Goal: Task Accomplishment & Management: Use online tool/utility

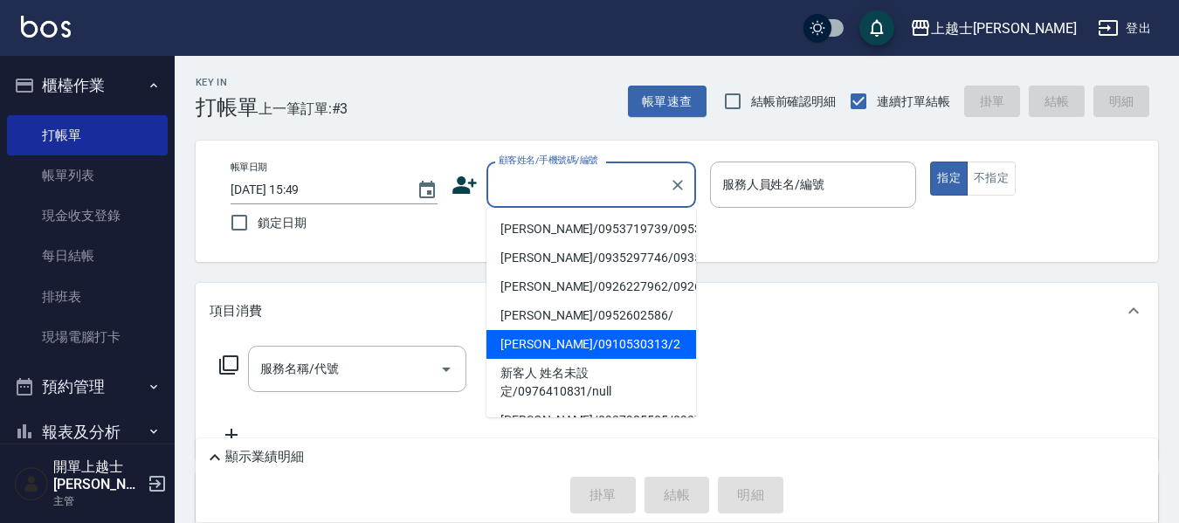
click at [587, 359] on li "[PERSON_NAME]/0910530313/2" at bounding box center [591, 344] width 210 height 29
type input "[PERSON_NAME]/0910530313/2"
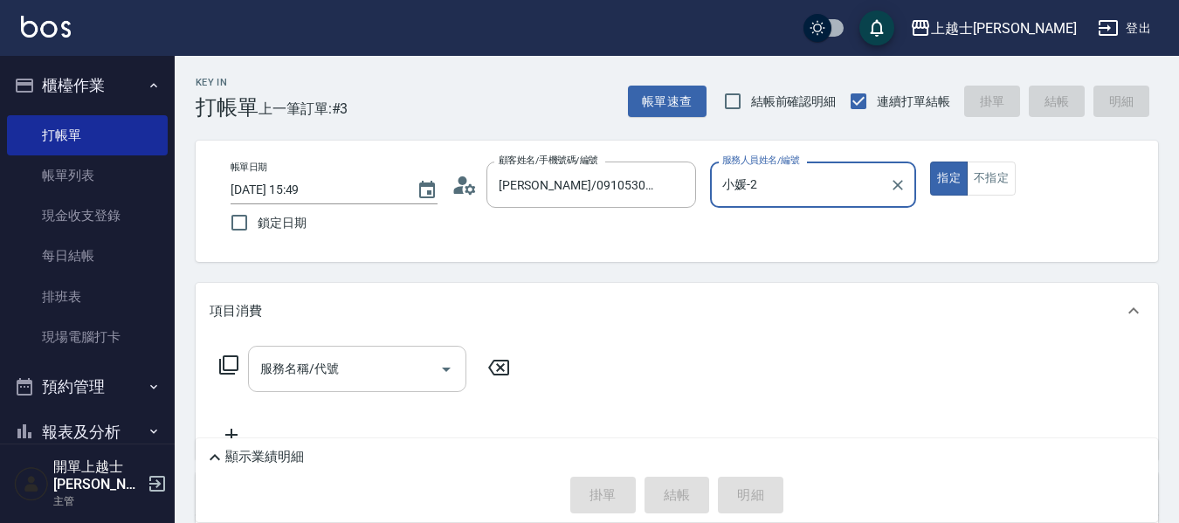
type input "小媛-2"
click at [395, 366] on input "服務名稱/代號" at bounding box center [344, 369] width 176 height 31
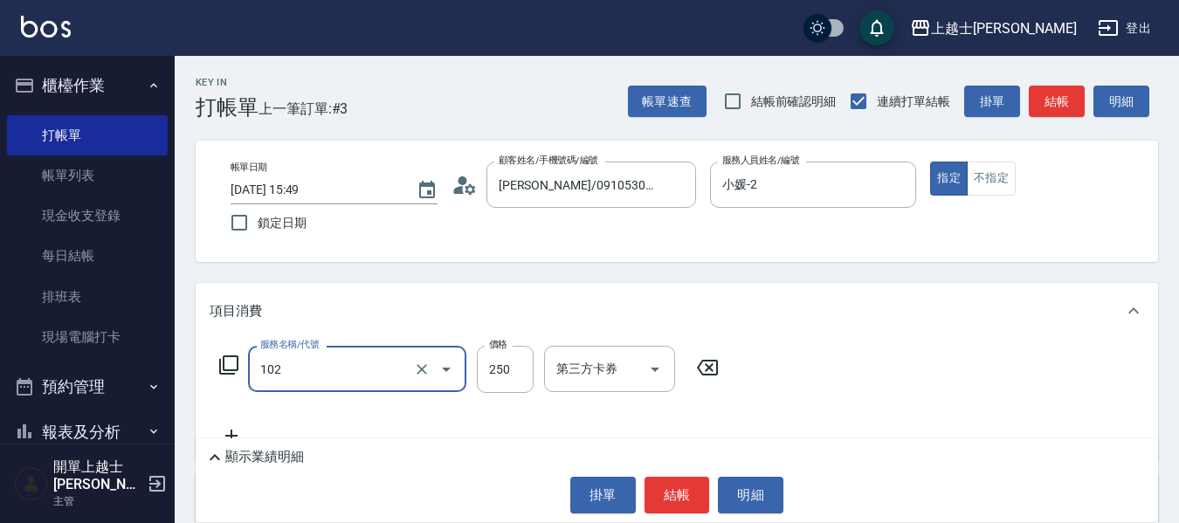
type input "精油洗髮(102)"
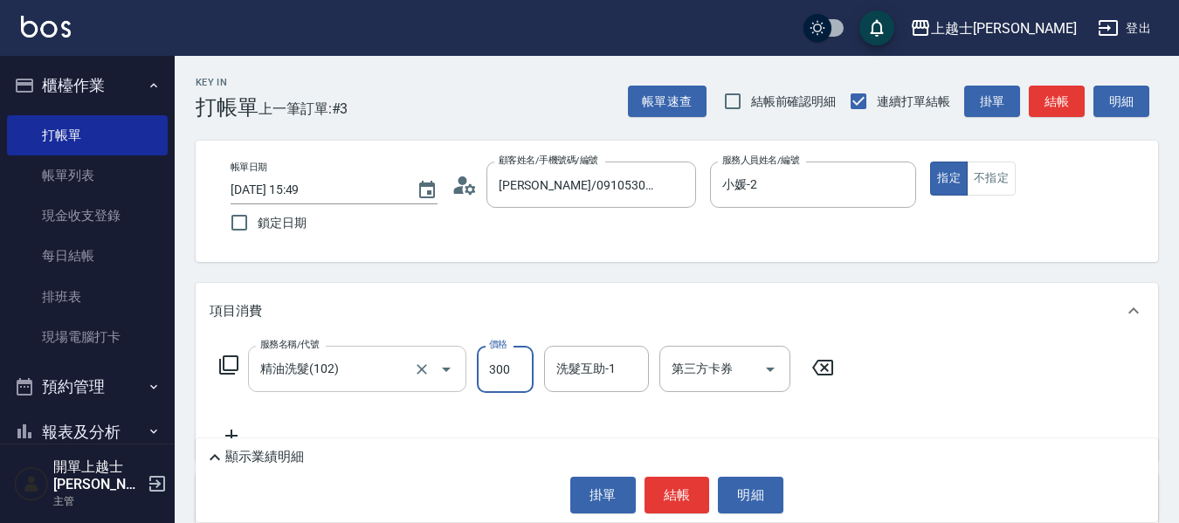
type input "300"
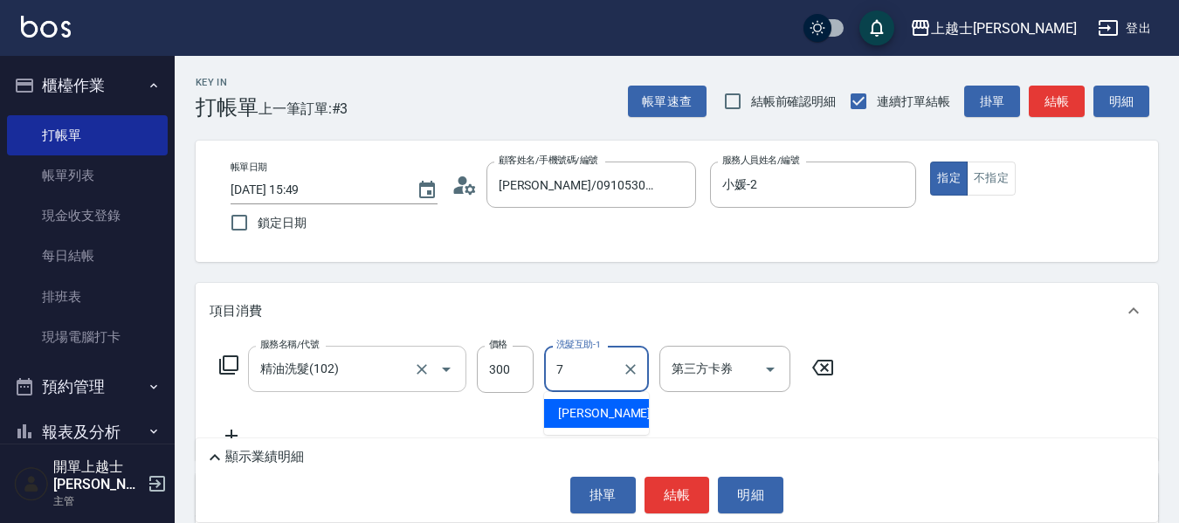
type input "[PERSON_NAME]-7"
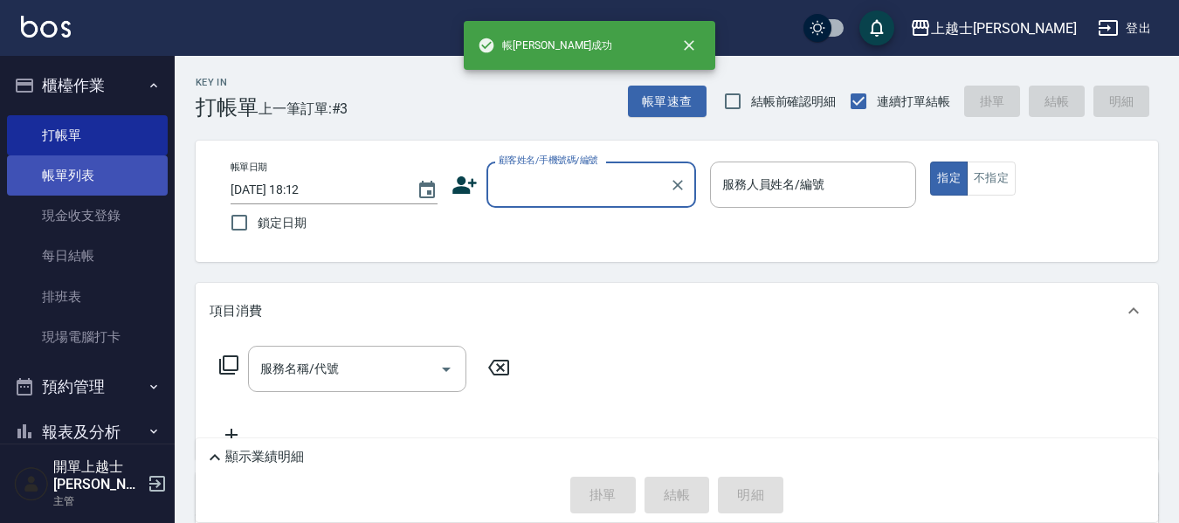
click at [107, 176] on link "帳單列表" at bounding box center [87, 175] width 161 height 40
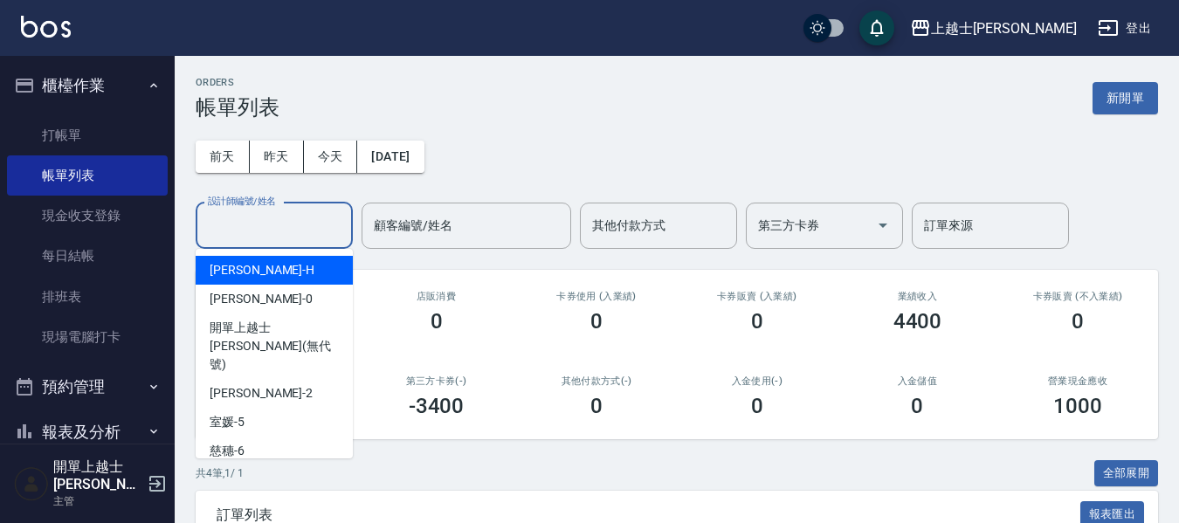
click at [276, 226] on input "設計師編號/姓名" at bounding box center [273, 225] width 141 height 31
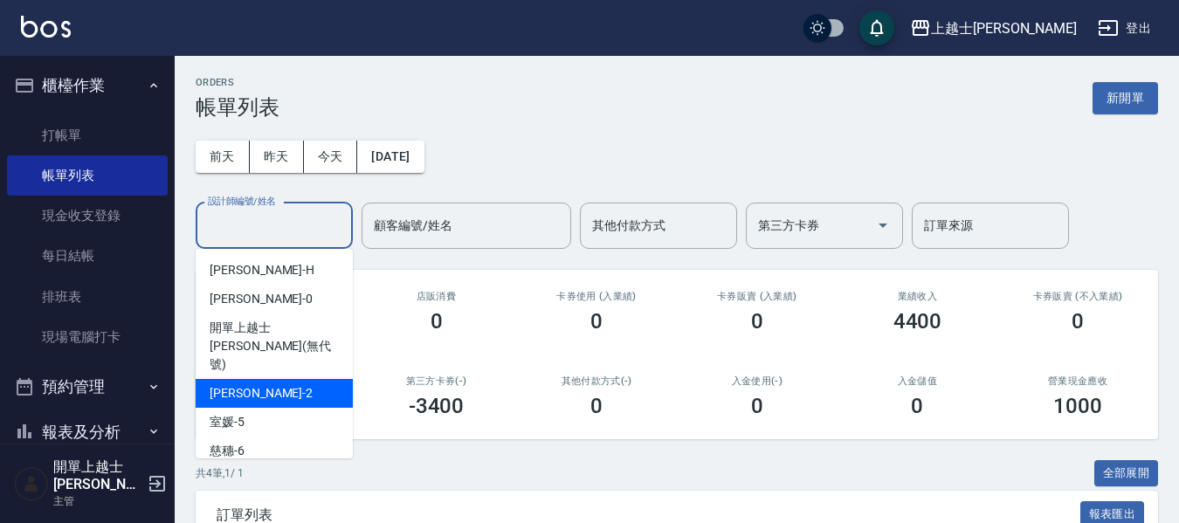
click at [285, 379] on div "小媛 -2" at bounding box center [274, 393] width 157 height 29
type input "小媛-2"
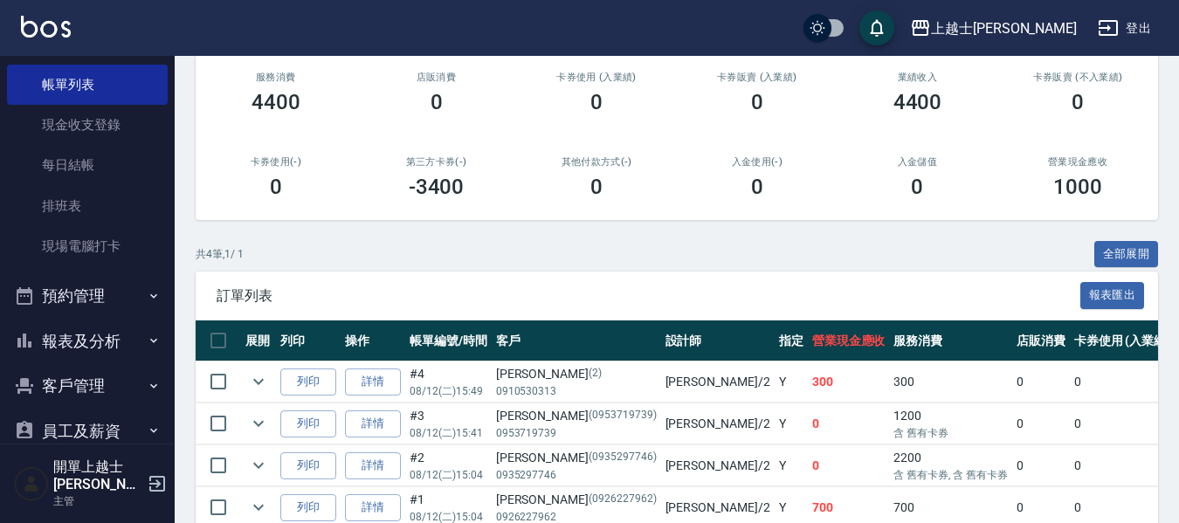
scroll to position [175, 0]
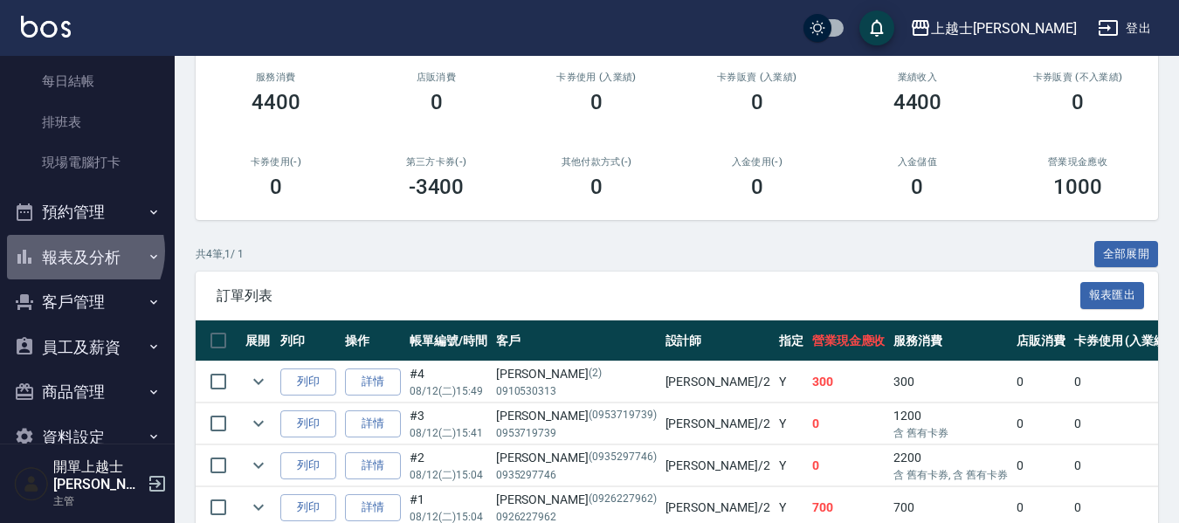
click at [83, 251] on button "報表及分析" at bounding box center [87, 257] width 161 height 45
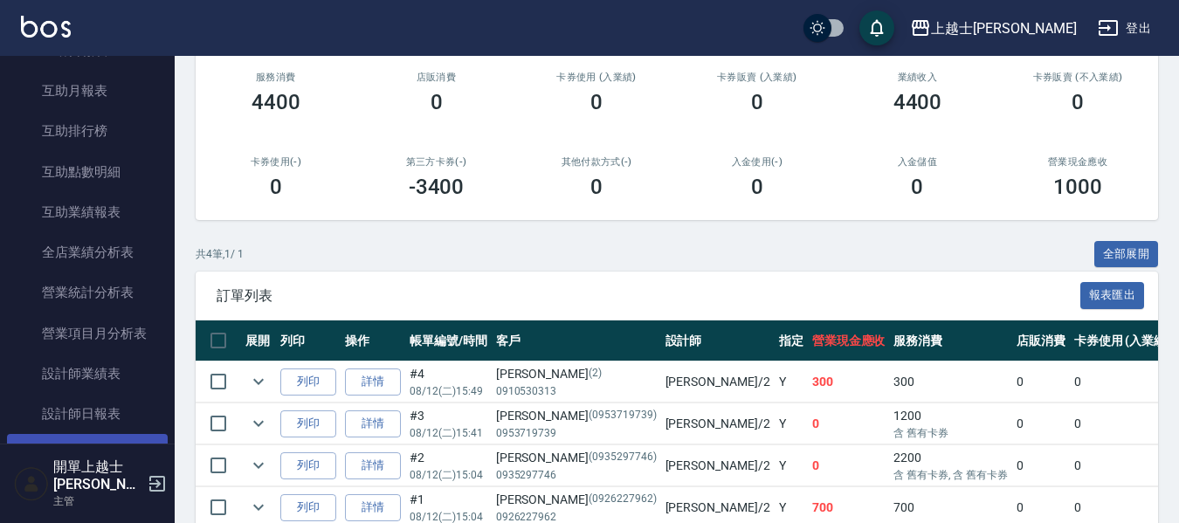
scroll to position [786, 0]
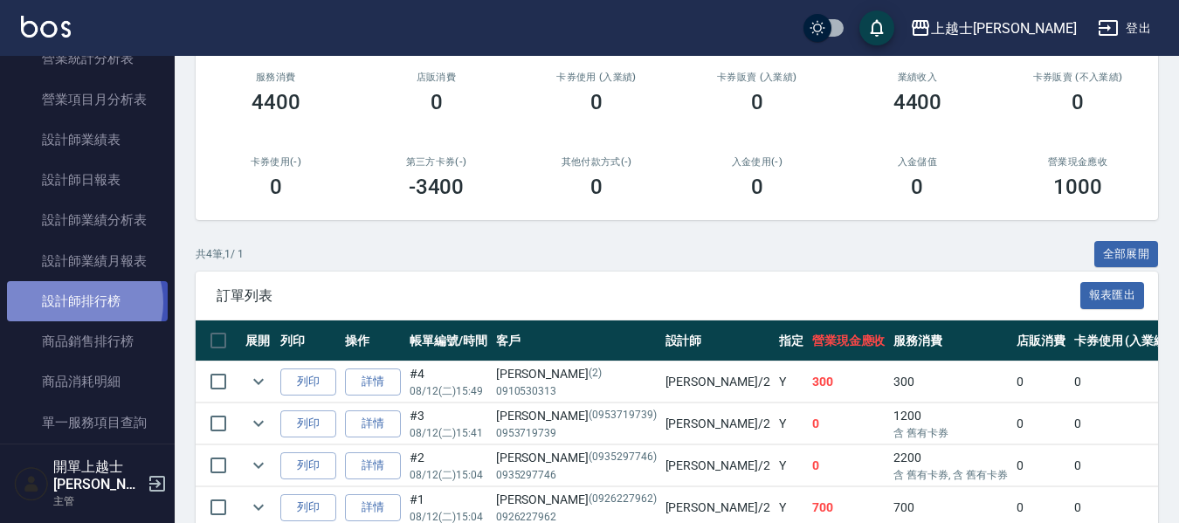
click at [79, 303] on link "設計師排行榜" at bounding box center [87, 301] width 161 height 40
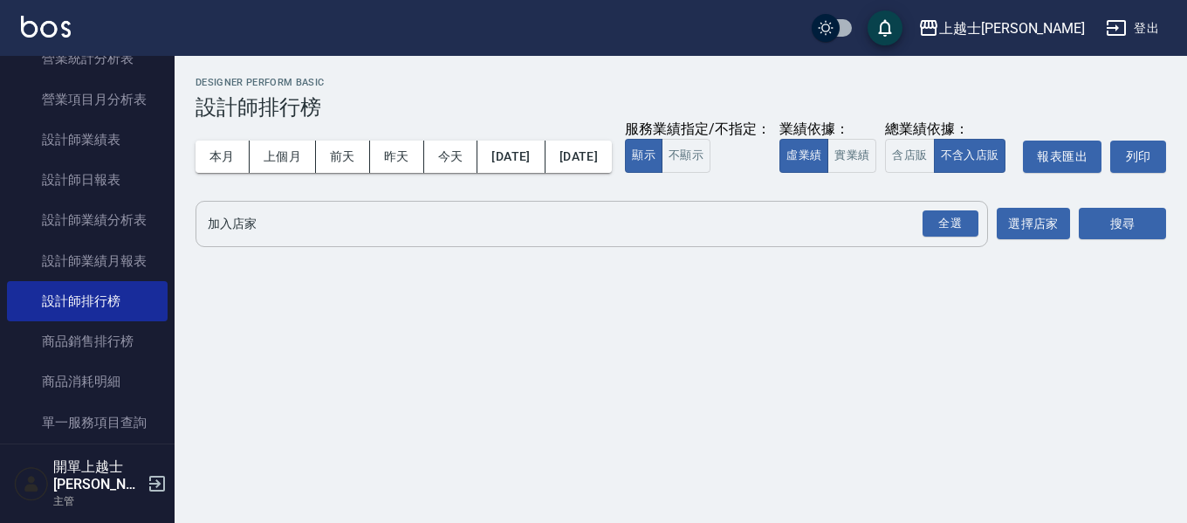
click at [257, 239] on input "加入店家" at bounding box center [578, 224] width 751 height 31
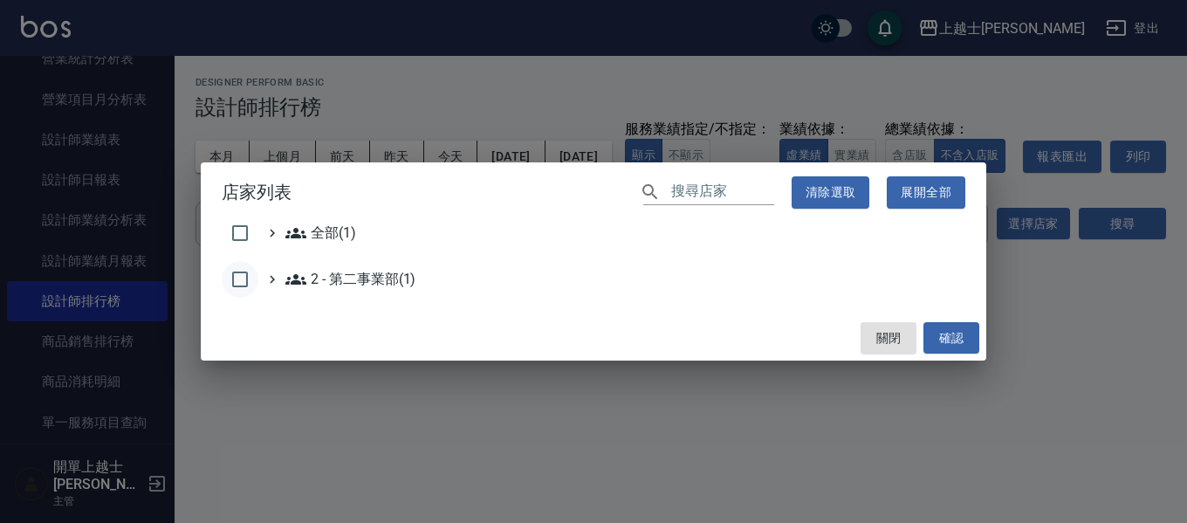
click at [237, 278] on input "checkbox" at bounding box center [240, 279] width 37 height 37
checkbox input "true"
click at [955, 341] on button "確認" at bounding box center [952, 338] width 56 height 32
checkbox input "false"
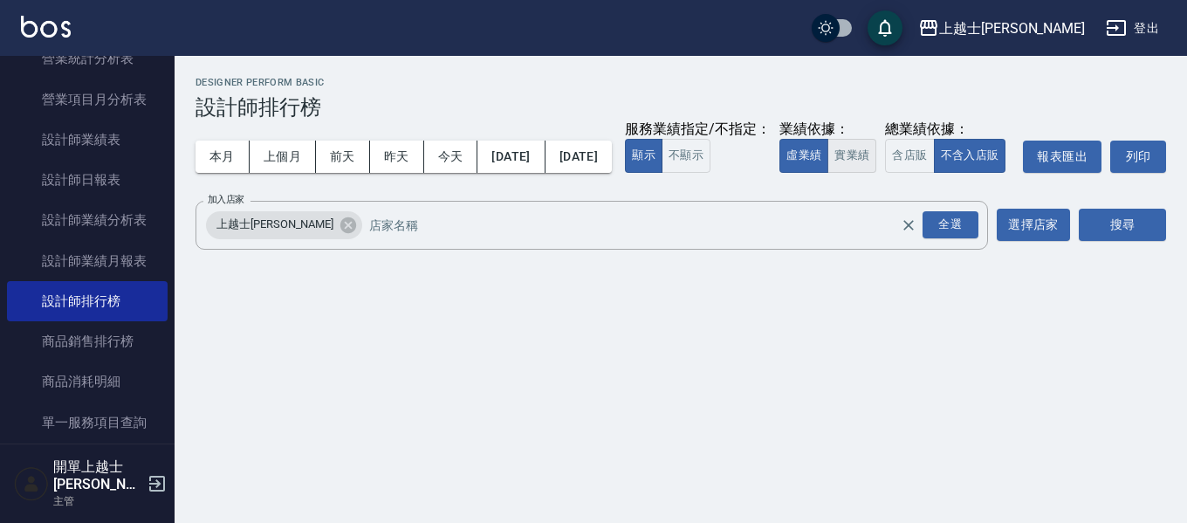
click at [828, 173] on button "實業績" at bounding box center [852, 156] width 49 height 34
click at [1106, 241] on button "搜尋" at bounding box center [1122, 225] width 87 height 32
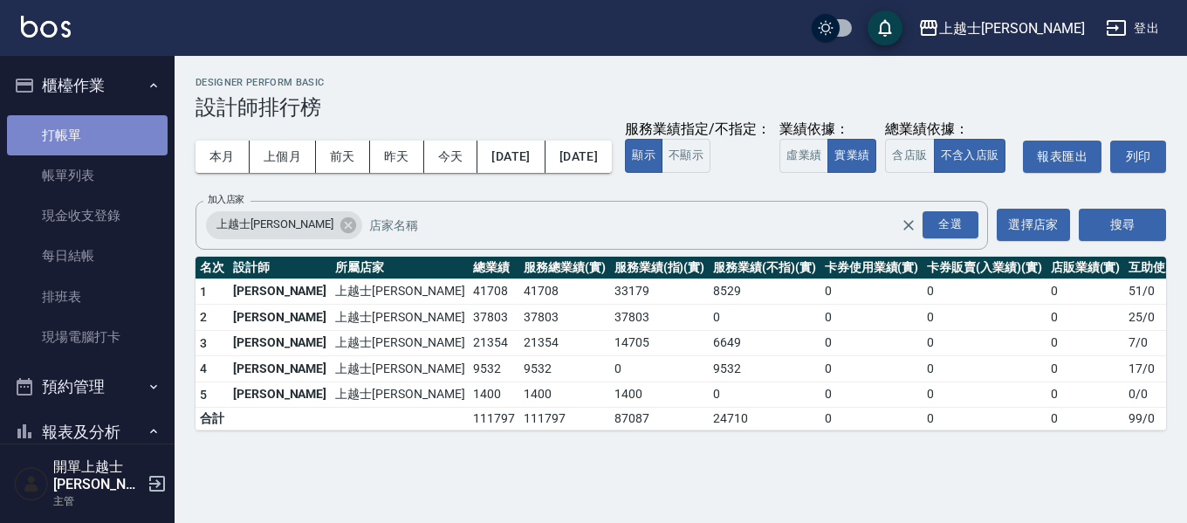
click at [100, 141] on link "打帳單" at bounding box center [87, 135] width 161 height 40
